Goal: Task Accomplishment & Management: Manage account settings

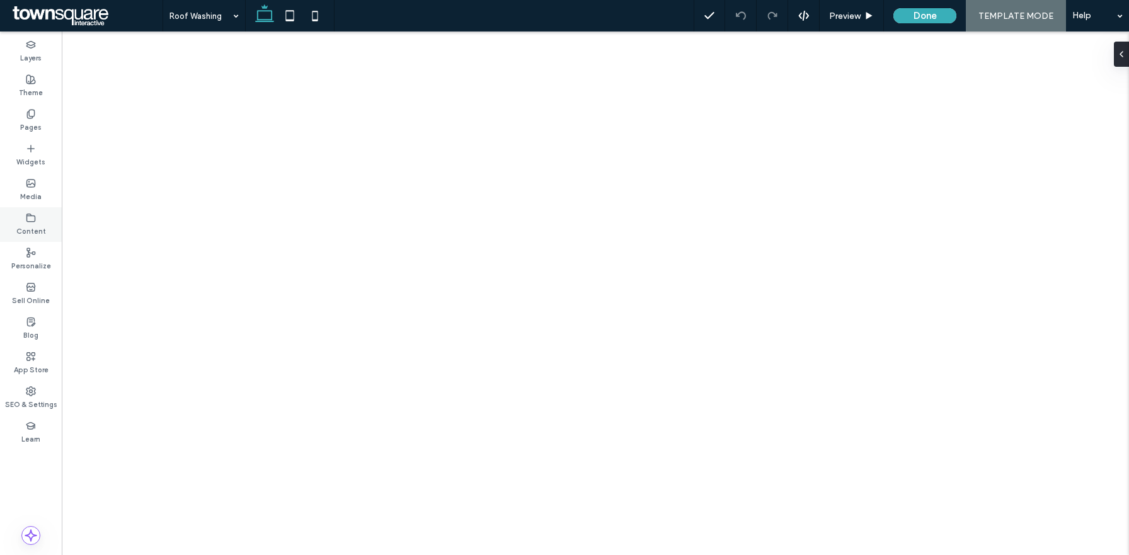
click at [27, 236] on label "Content" at bounding box center [31, 230] width 30 height 14
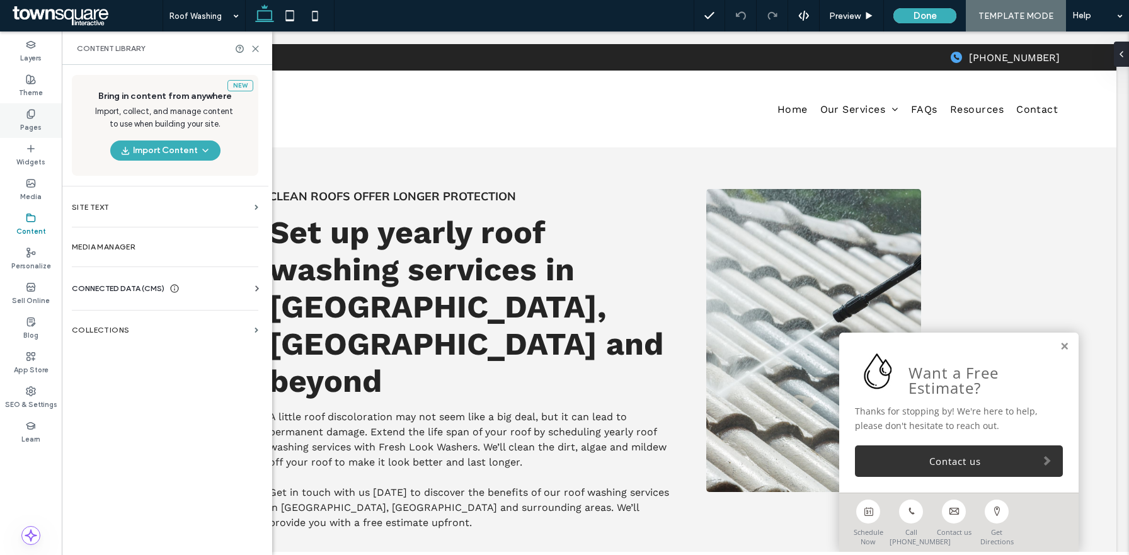
click at [41, 123] on div "Pages" at bounding box center [31, 120] width 62 height 35
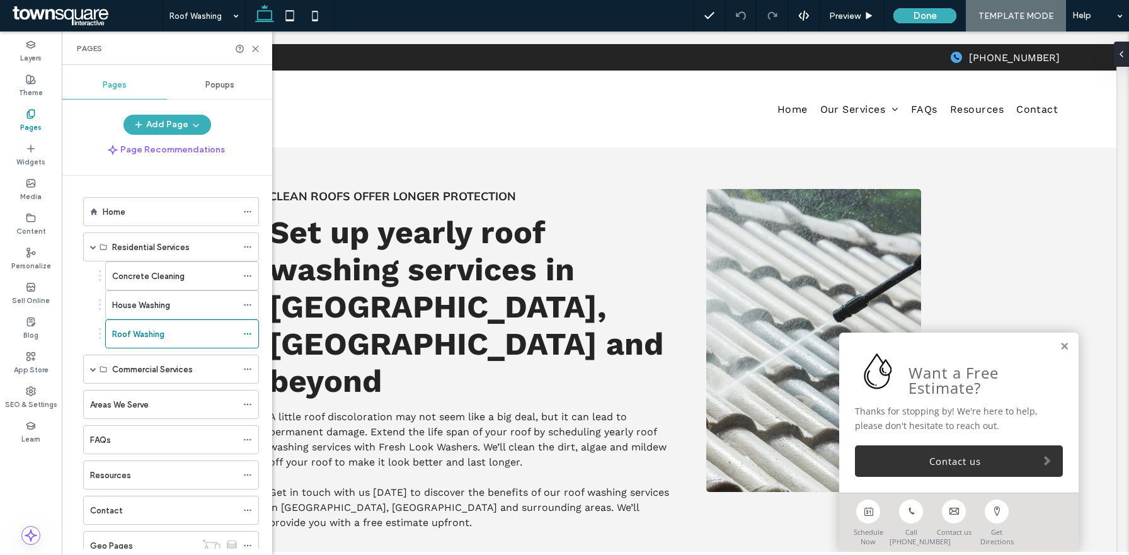
scroll to position [43, 0]
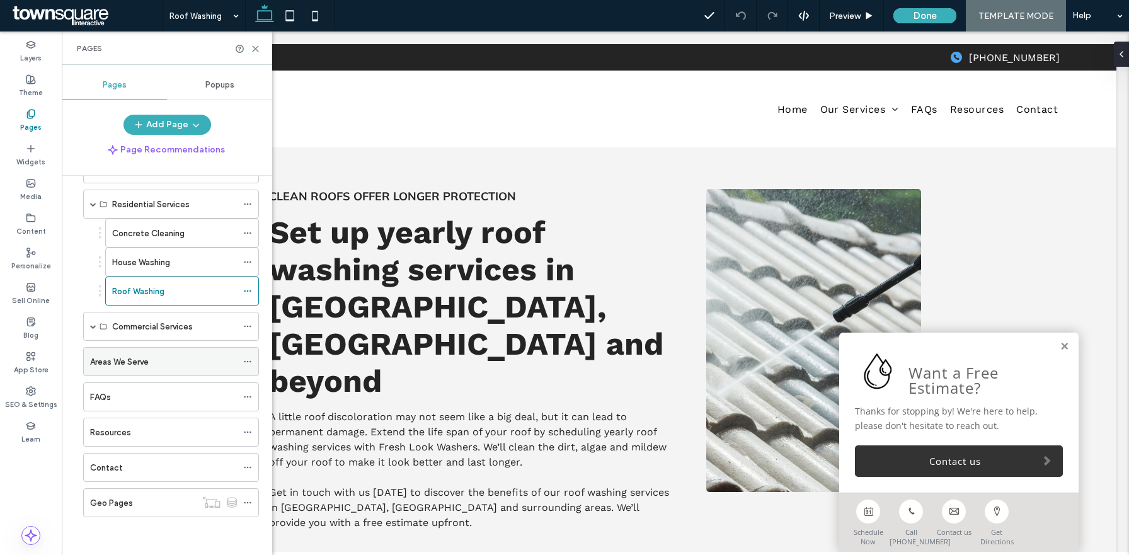
click at [251, 362] on icon at bounding box center [247, 361] width 9 height 9
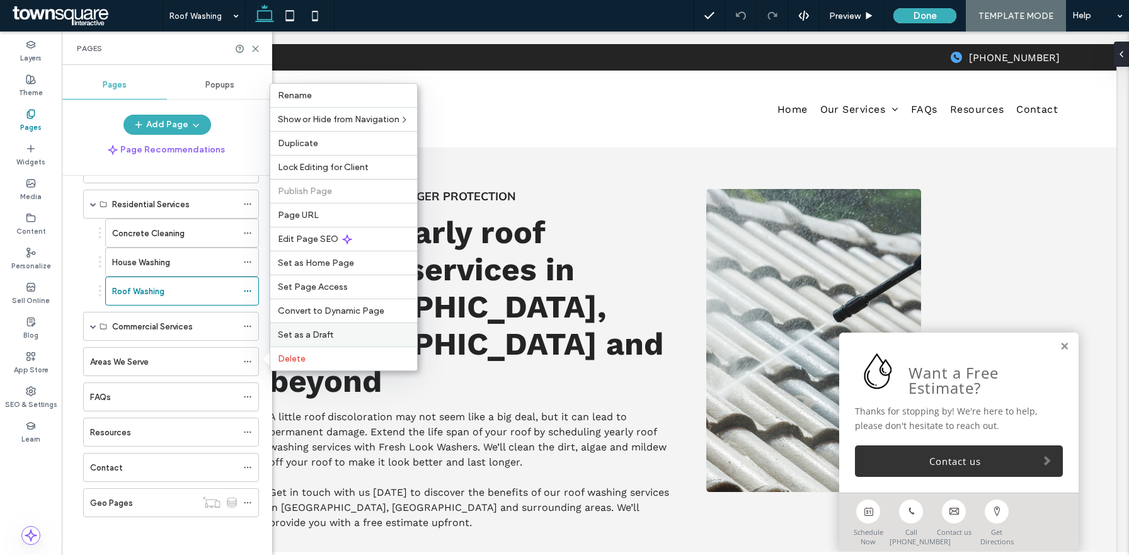
click at [309, 335] on span "Set as a Draft" at bounding box center [305, 334] width 55 height 11
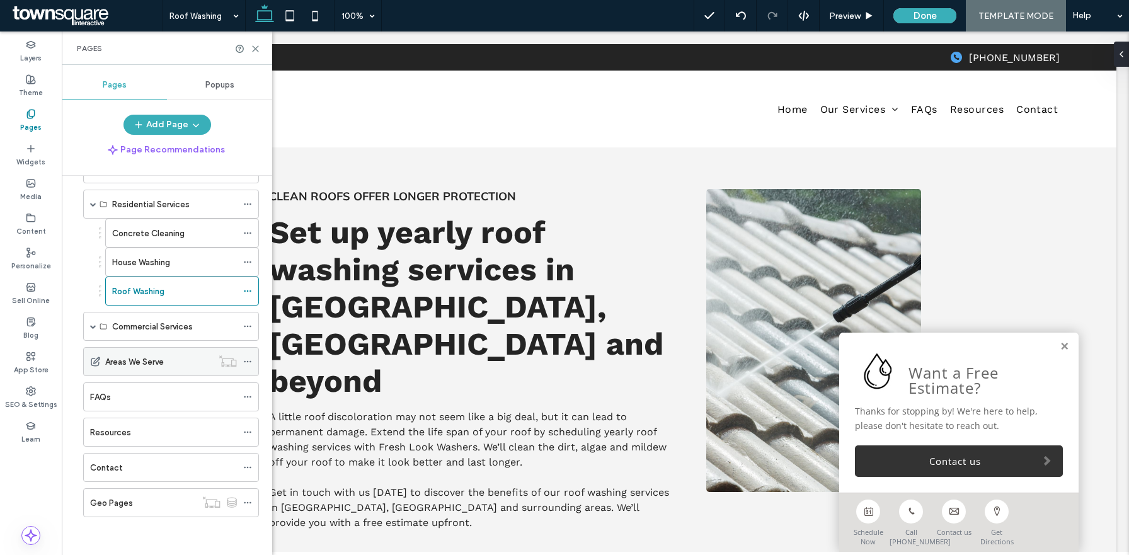
click at [249, 364] on icon at bounding box center [247, 361] width 9 height 9
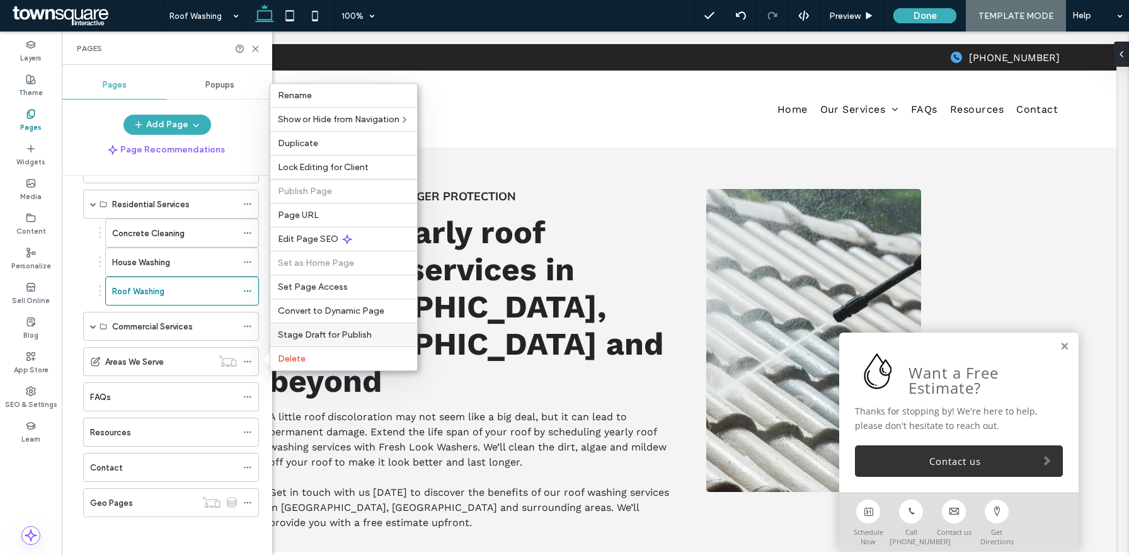
click at [321, 334] on span "Stage Draft for Publish" at bounding box center [325, 334] width 94 height 11
